Goal: Find specific page/section: Find specific page/section

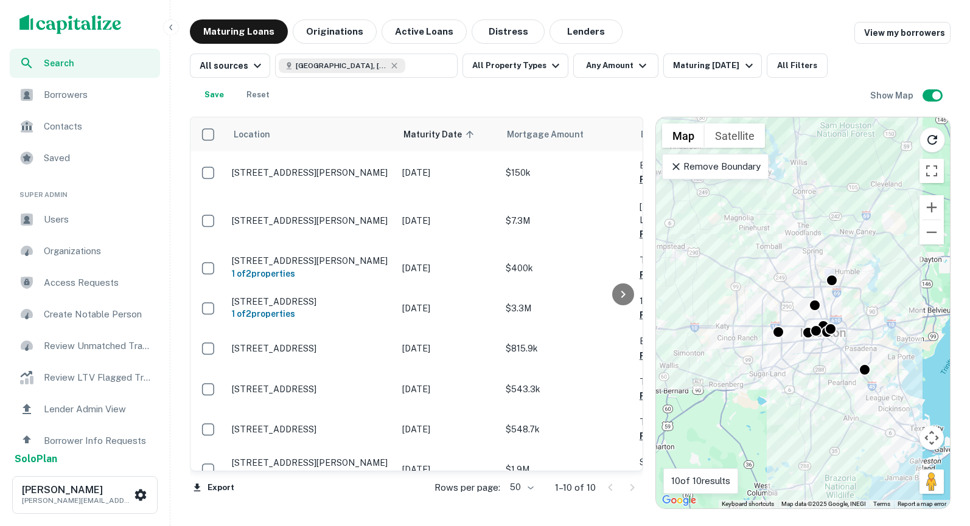
click at [732, 172] on p "Remove Boundary" at bounding box center [715, 166] width 91 height 15
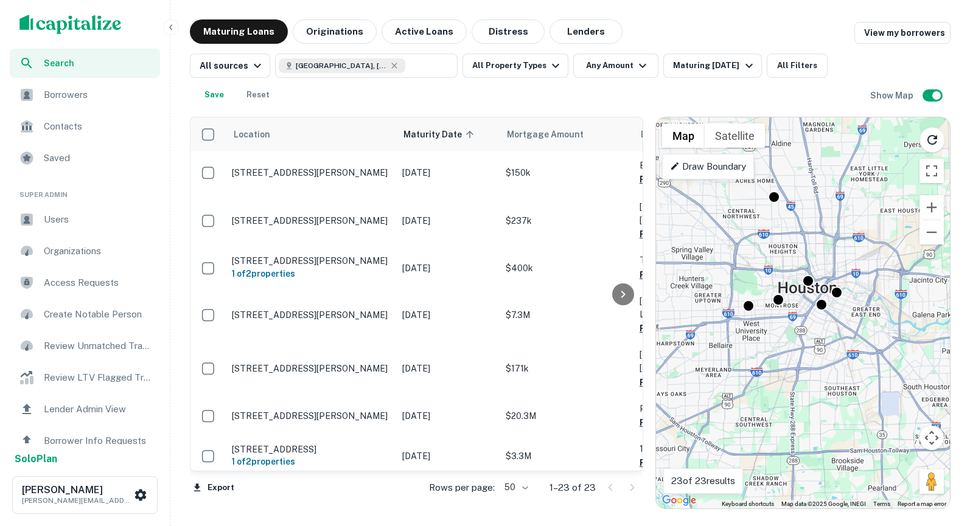
drag, startPoint x: 825, startPoint y: 327, endPoint x: 769, endPoint y: 395, distance: 88.6
click at [769, 395] on div "To activate drag with keyboard, press Alt + Enter. Once in keyboard drag state,…" at bounding box center [803, 312] width 294 height 391
click at [721, 62] on div "Maturing [DATE]" at bounding box center [714, 65] width 83 height 15
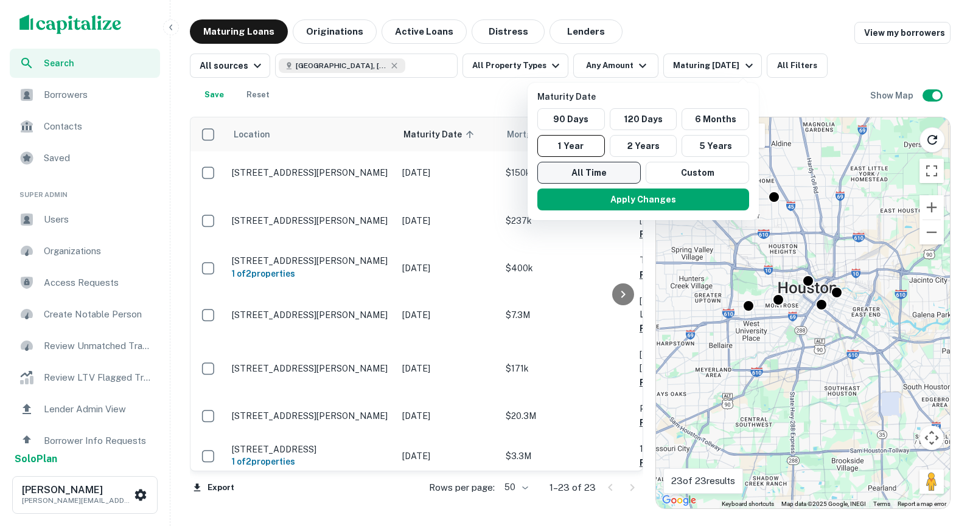
click at [623, 174] on button "All Time" at bounding box center [588, 173] width 103 height 22
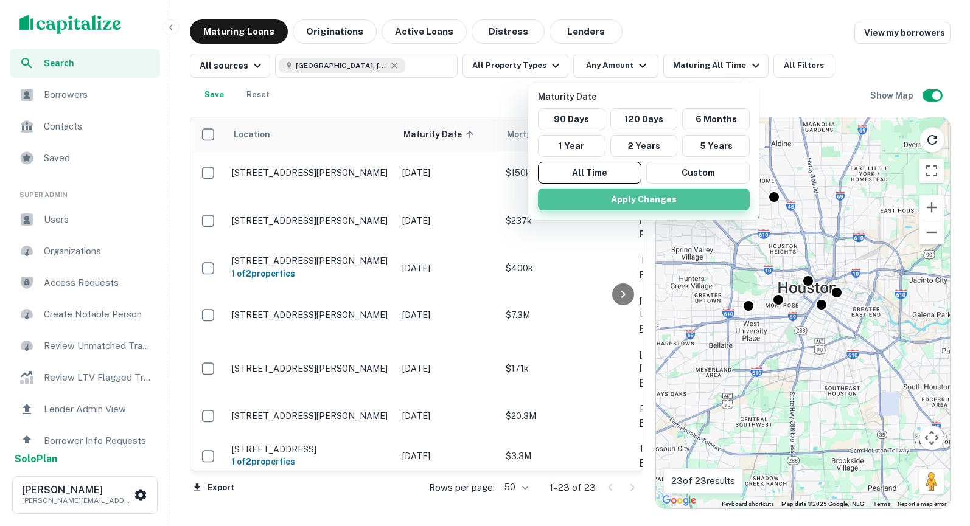
click at [627, 201] on button "Apply Changes" at bounding box center [644, 200] width 212 height 22
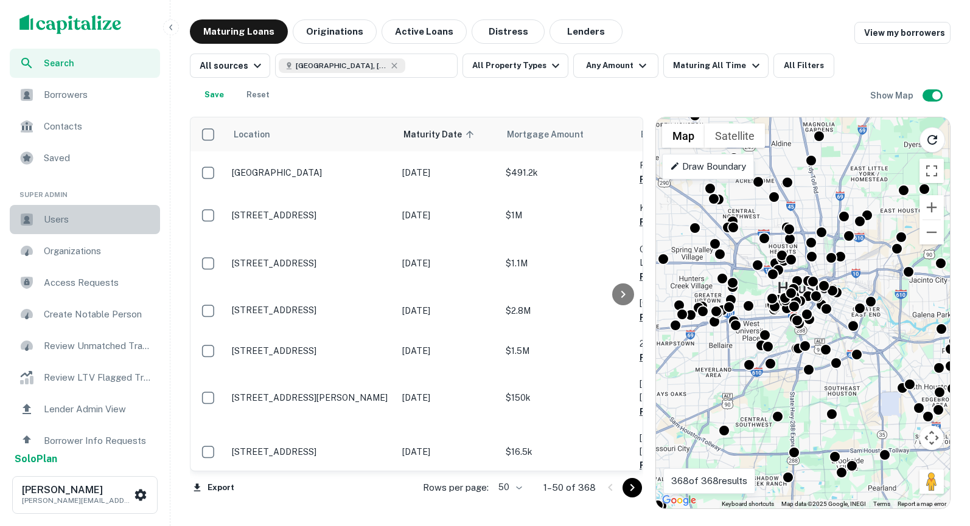
click at [100, 226] on span "Users" at bounding box center [98, 219] width 109 height 15
